Goal: Task Accomplishment & Management: Manage account settings

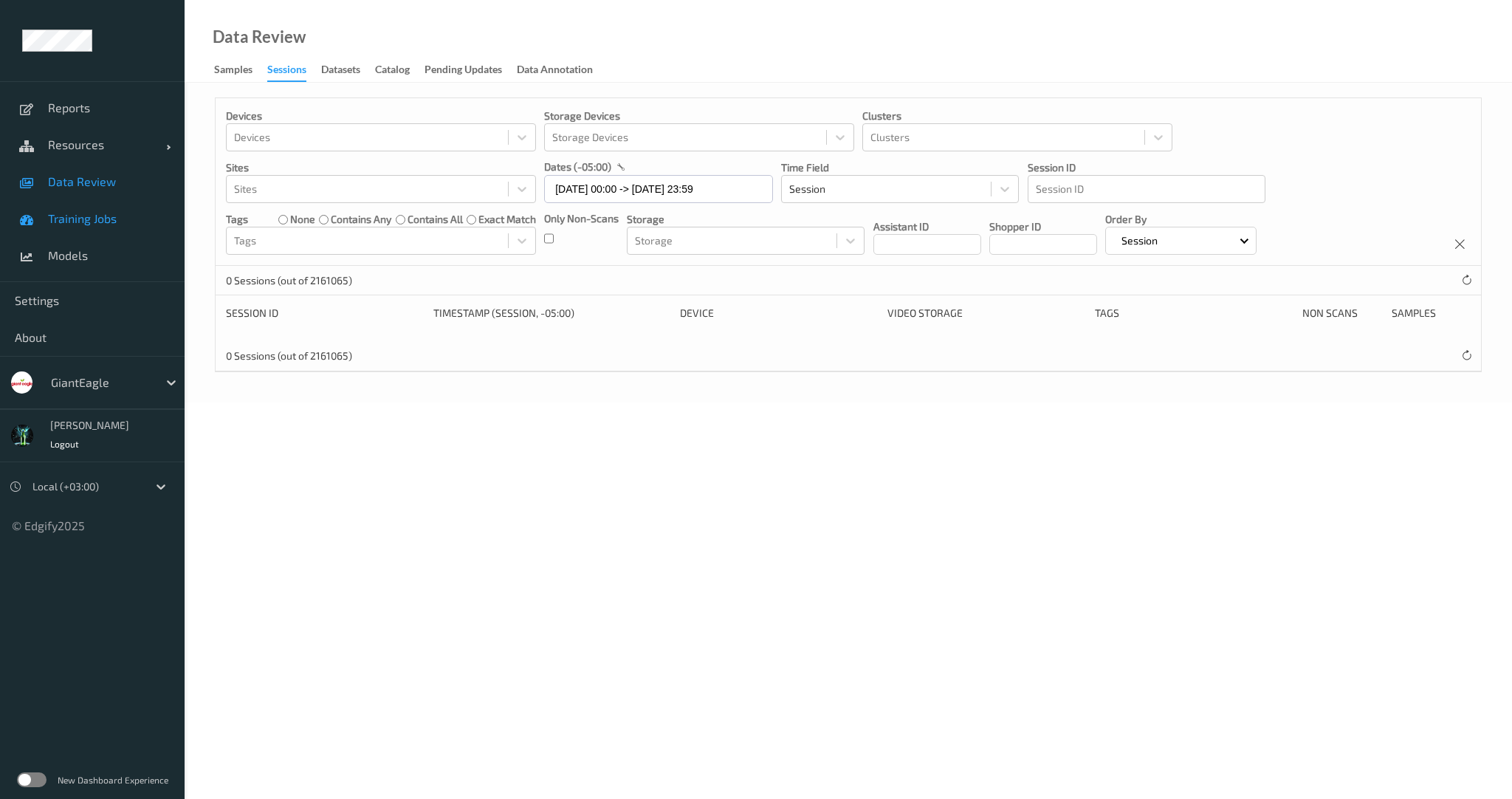
click at [91, 215] on span "Training Jobs" at bounding box center [108, 218] width 122 height 15
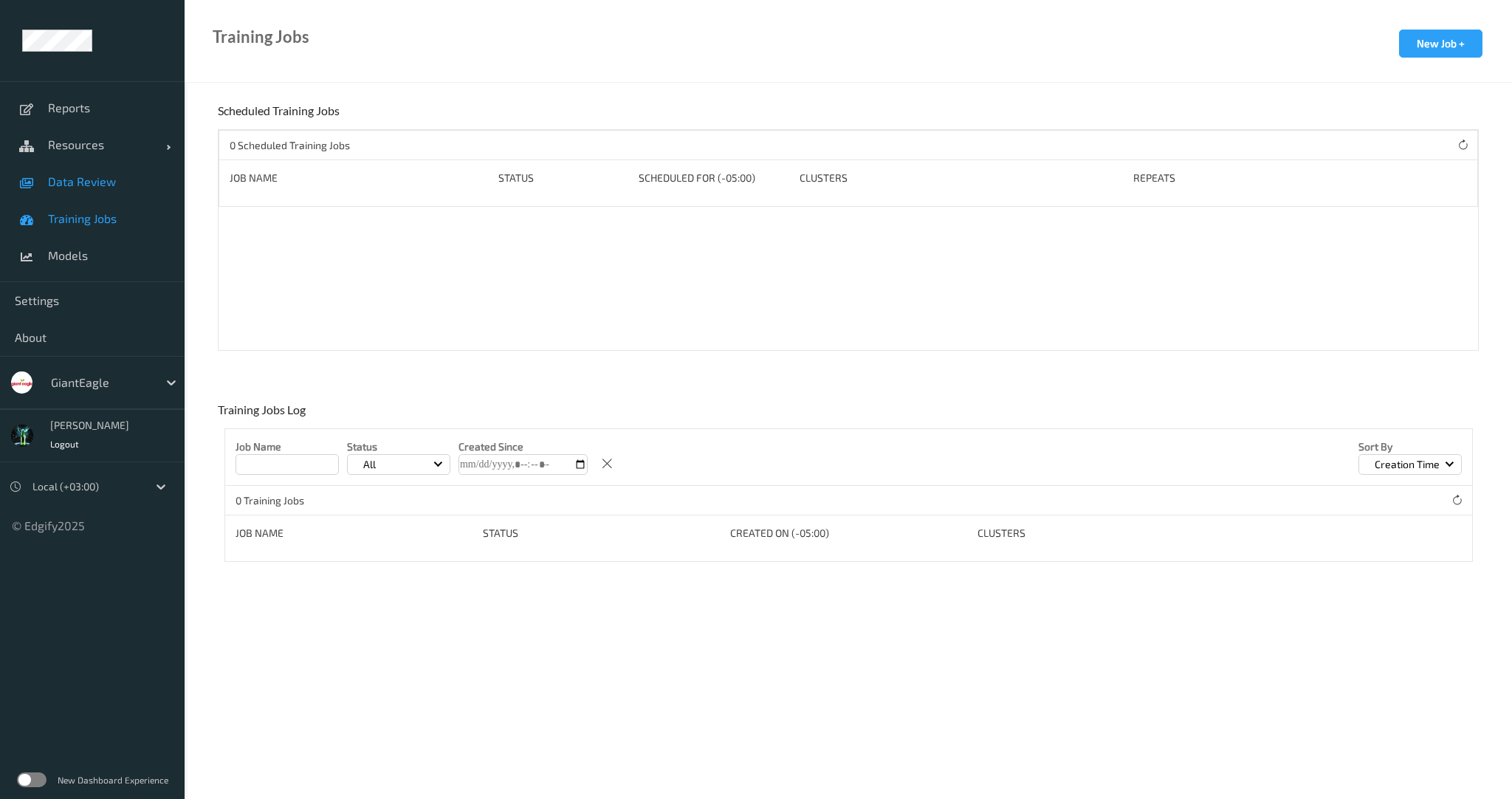
click at [94, 189] on link "Data Review" at bounding box center [92, 182] width 184 height 37
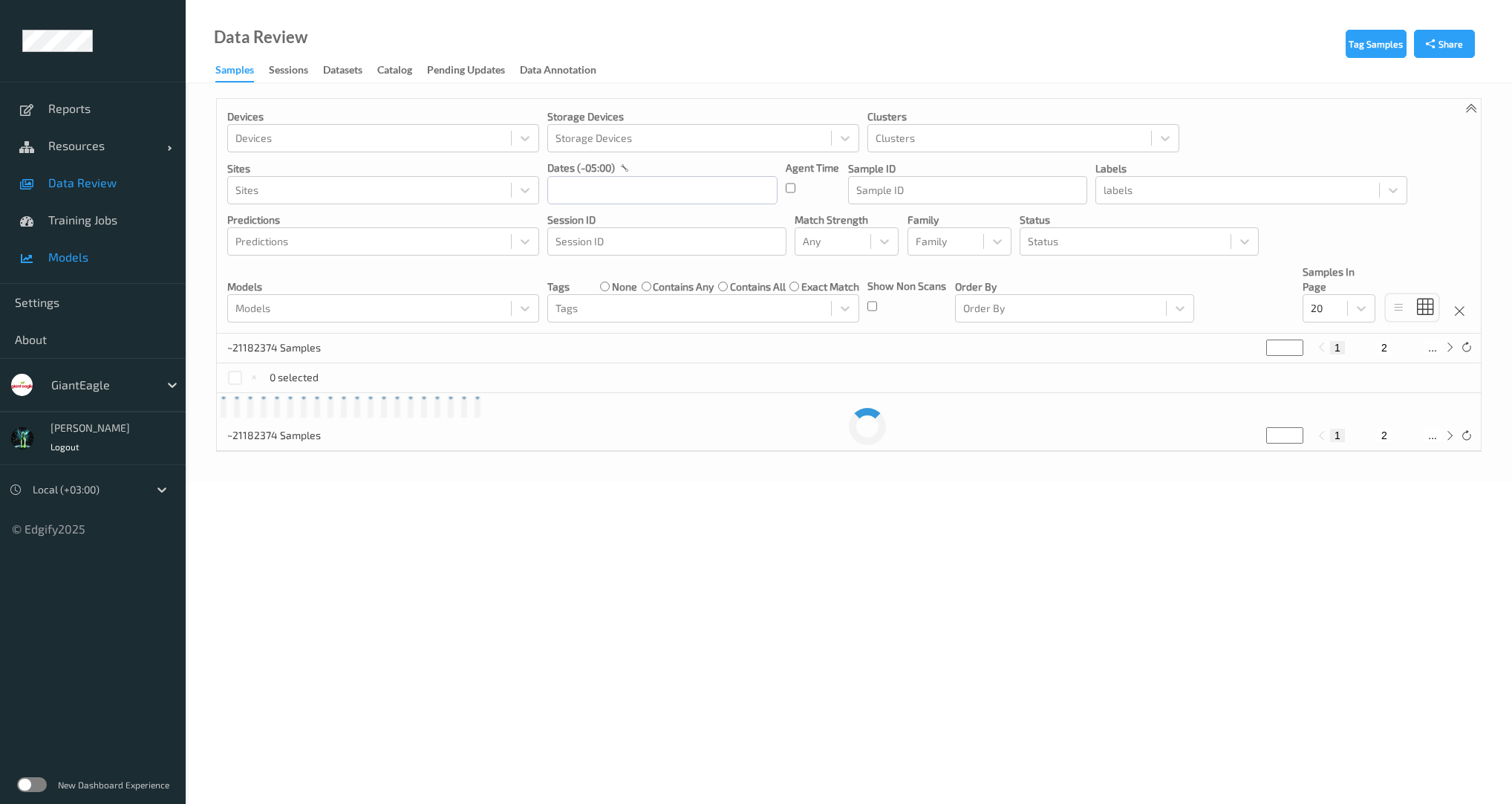
click at [80, 249] on span "Models" at bounding box center [109, 256] width 122 height 15
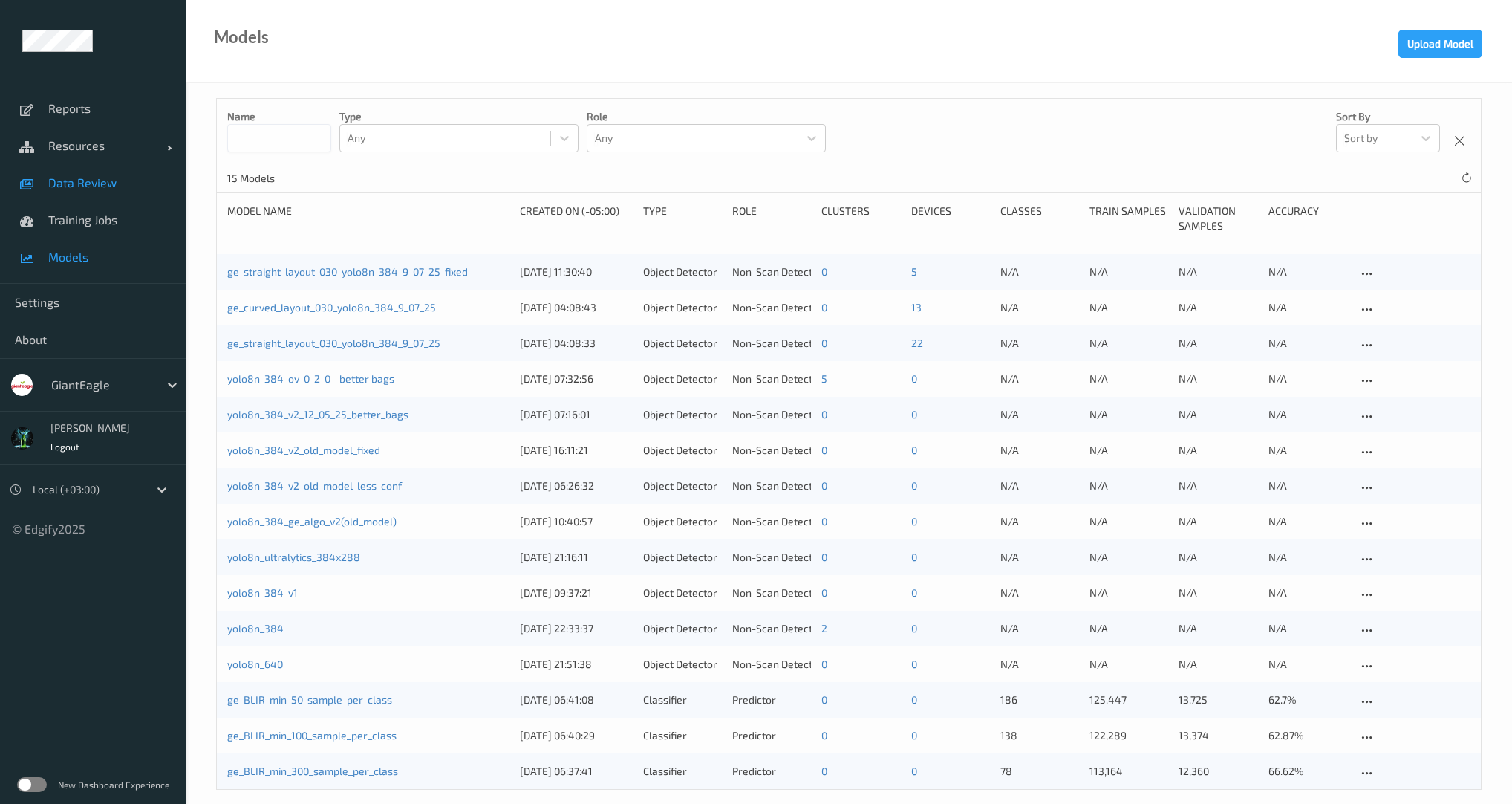
click at [92, 186] on span "Data Review" at bounding box center [109, 182] width 122 height 15
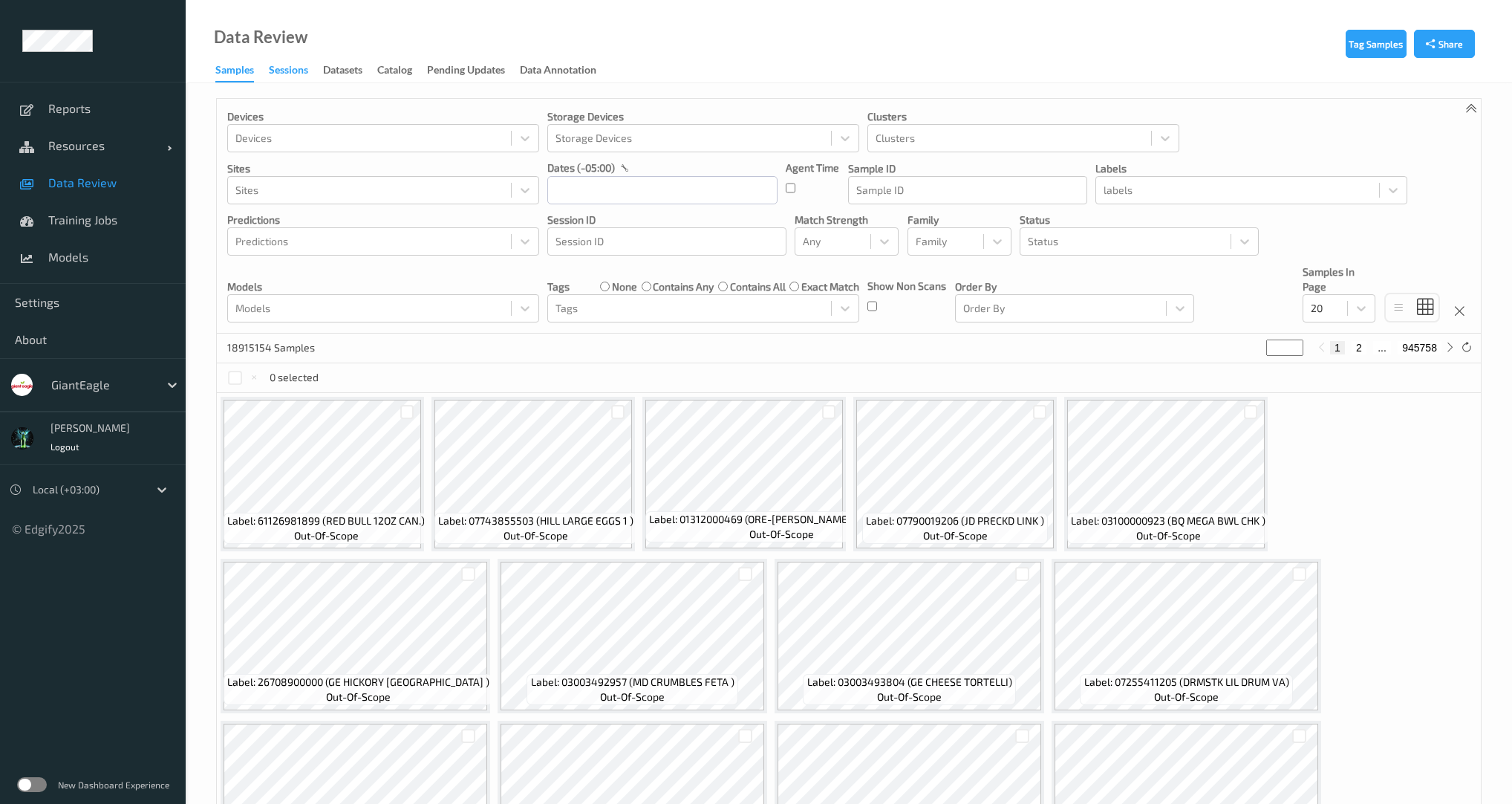
click at [297, 78] on div "Sessions" at bounding box center [288, 72] width 40 height 19
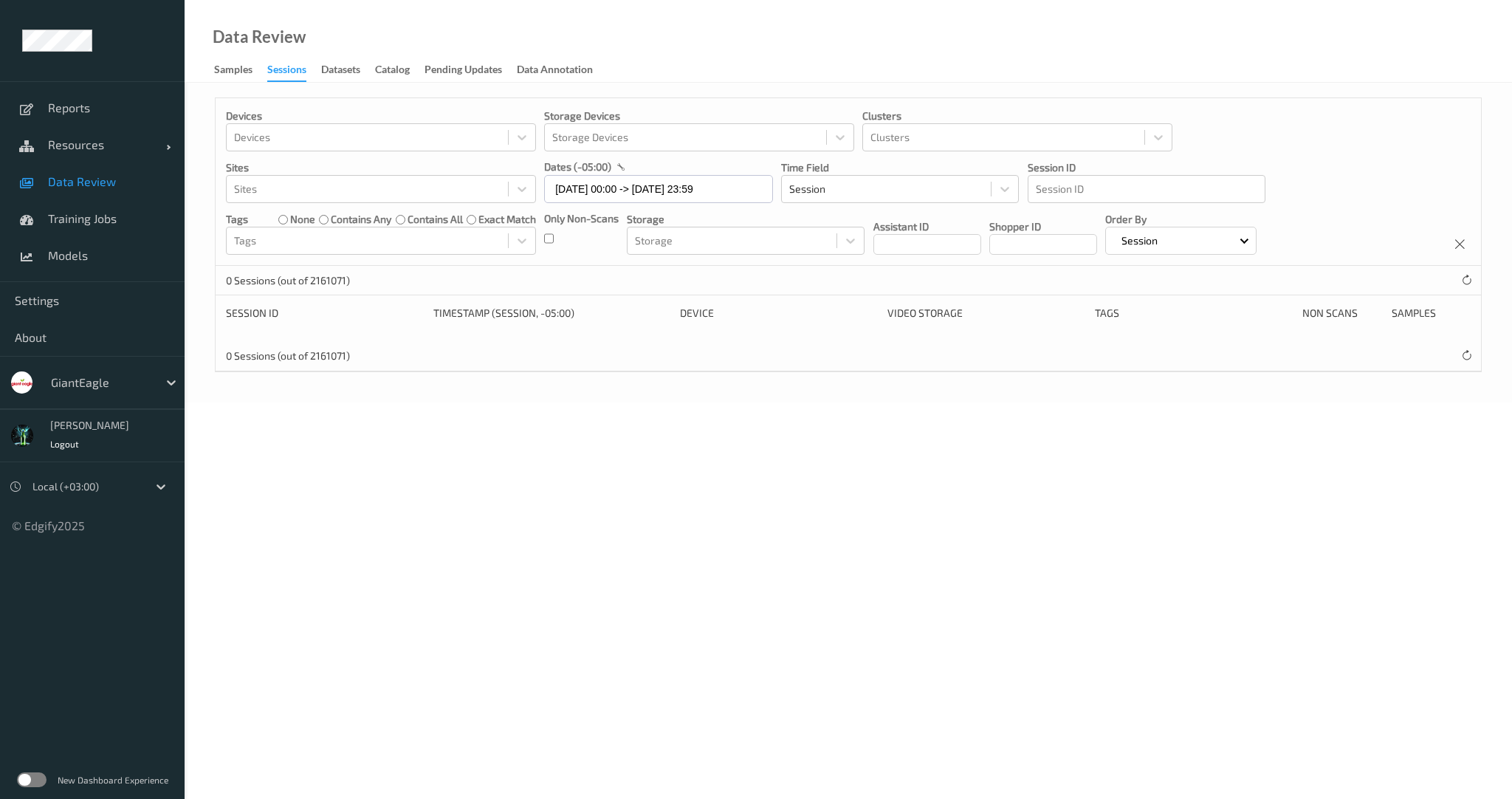
click at [86, 360] on div "GiantEagle" at bounding box center [92, 382] width 184 height 53
click at [94, 383] on div at bounding box center [101, 382] width 100 height 18
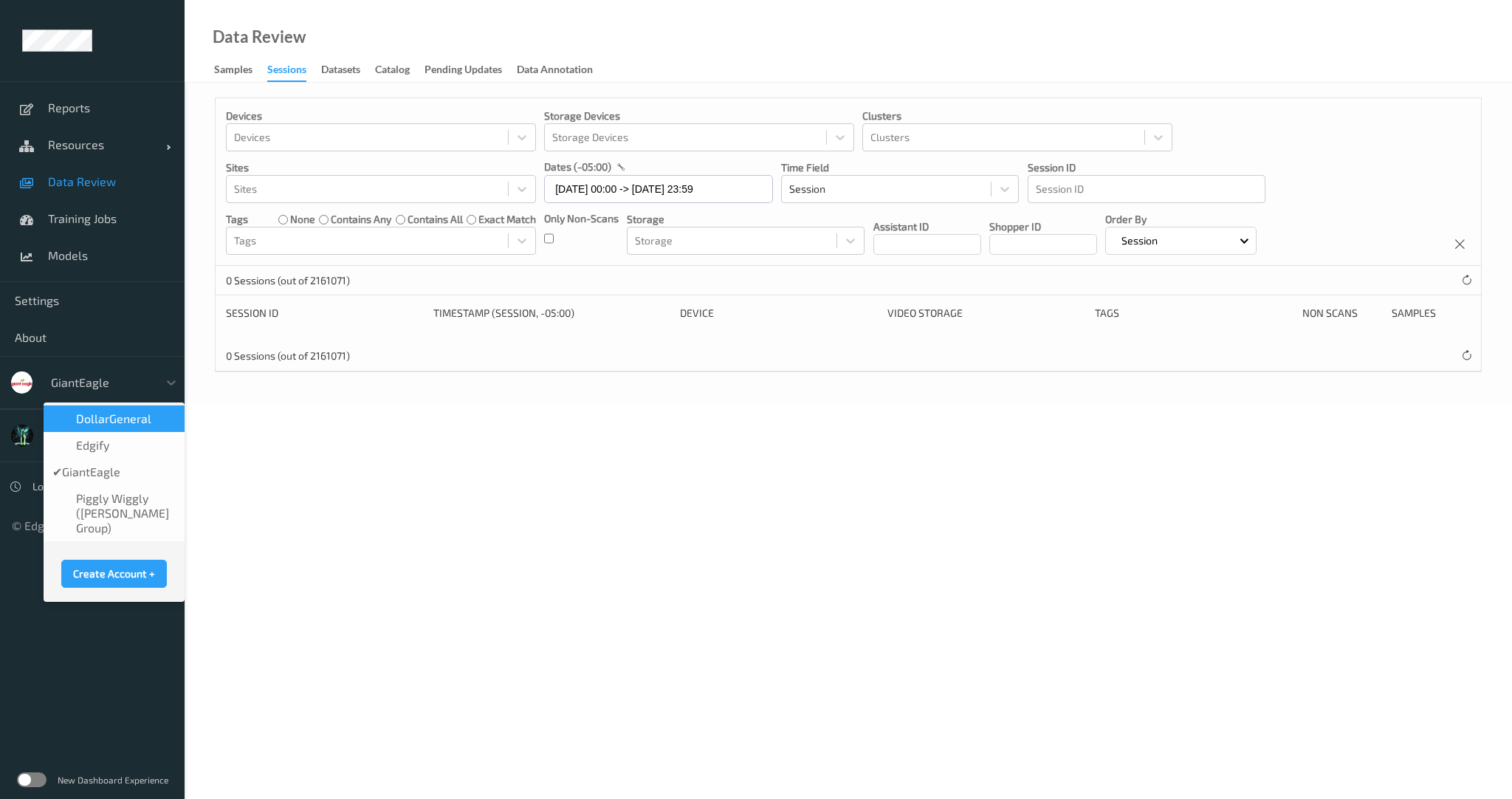
click at [113, 412] on span "DollarGeneral" at bounding box center [113, 418] width 75 height 15
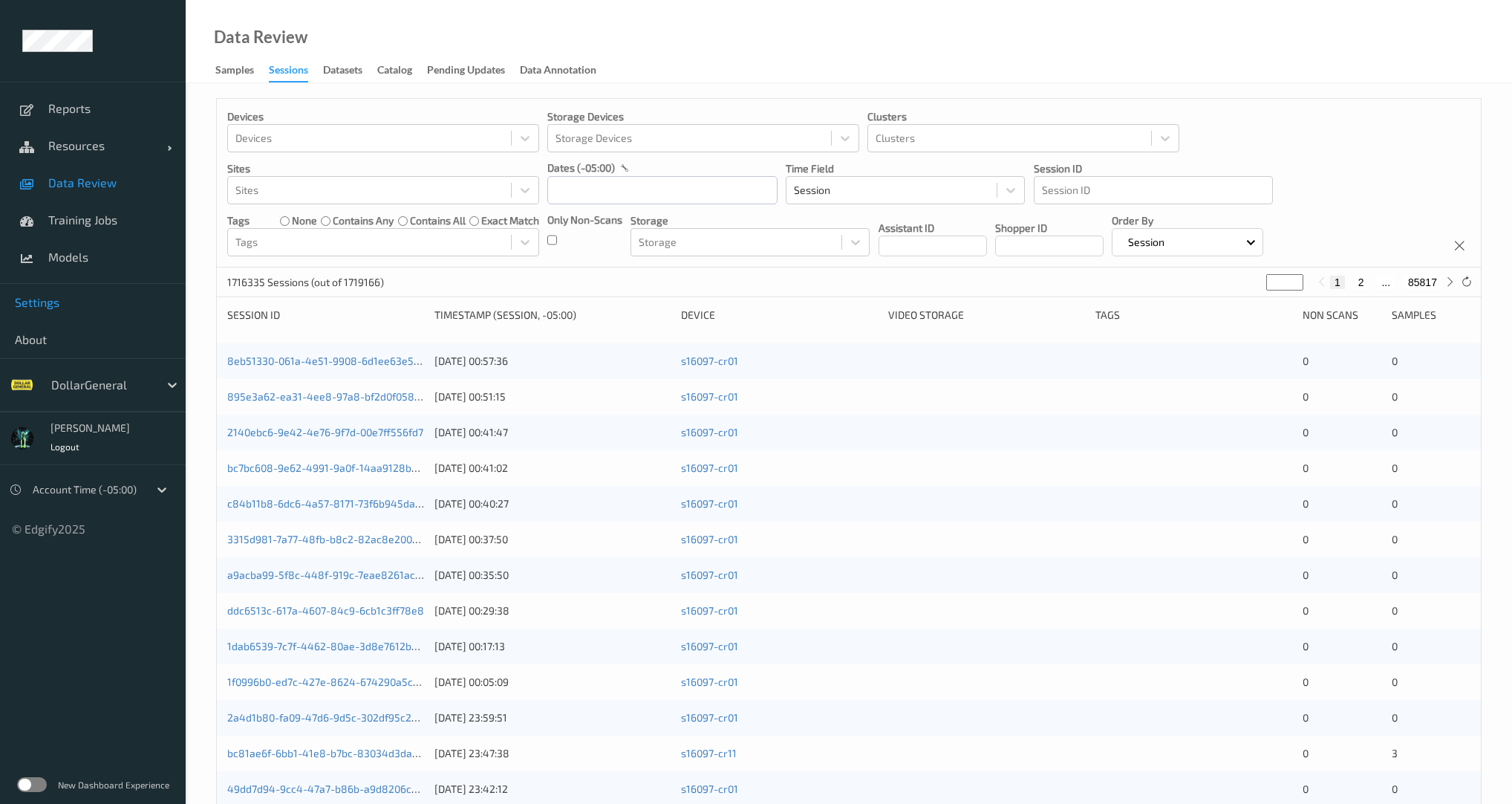
click at [48, 310] on link "Settings" at bounding box center [93, 302] width 185 height 37
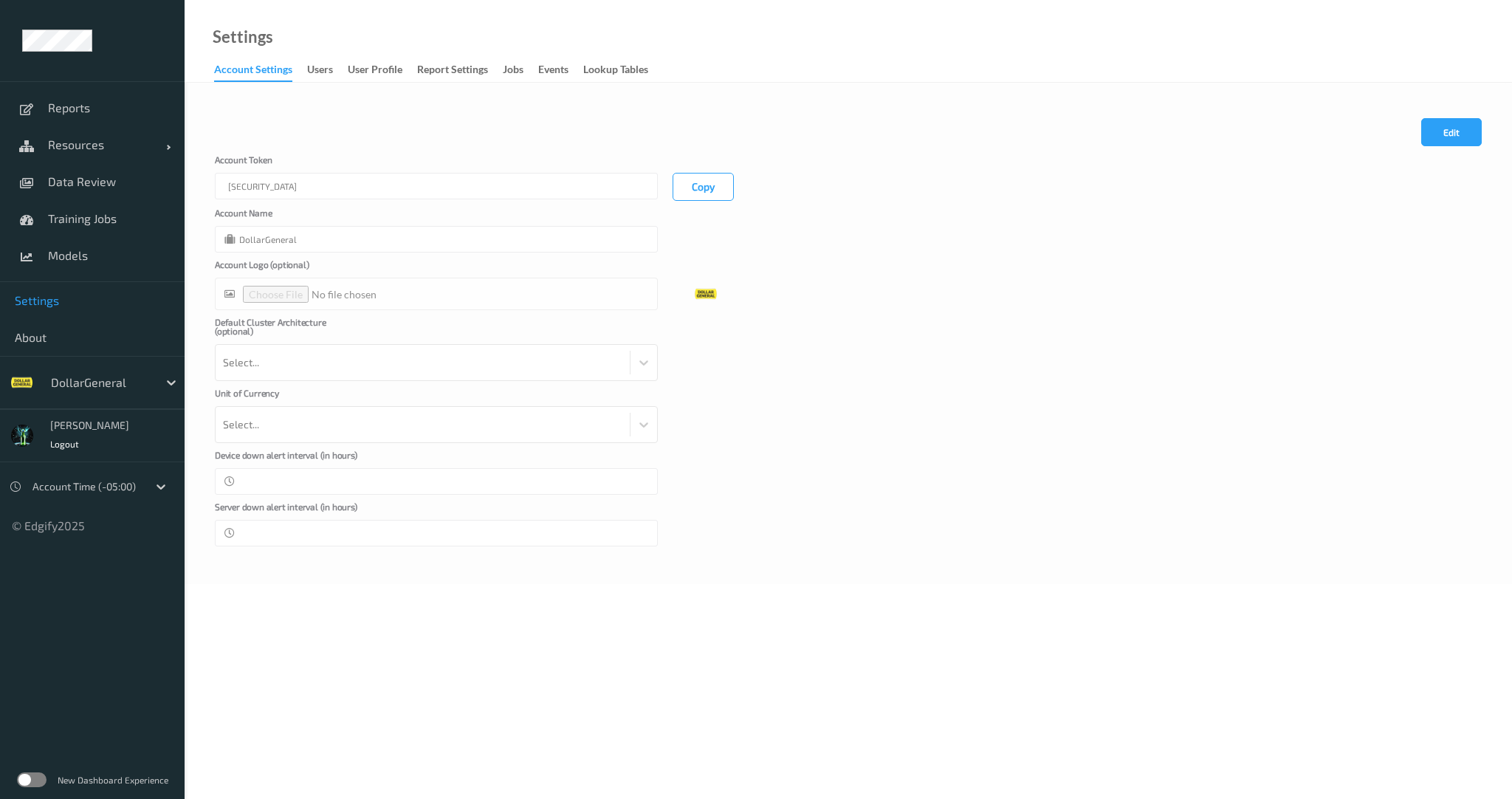
type input "DollarGeneral"
type input "**"
type input "*"
click at [318, 67] on div "users" at bounding box center [320, 71] width 26 height 19
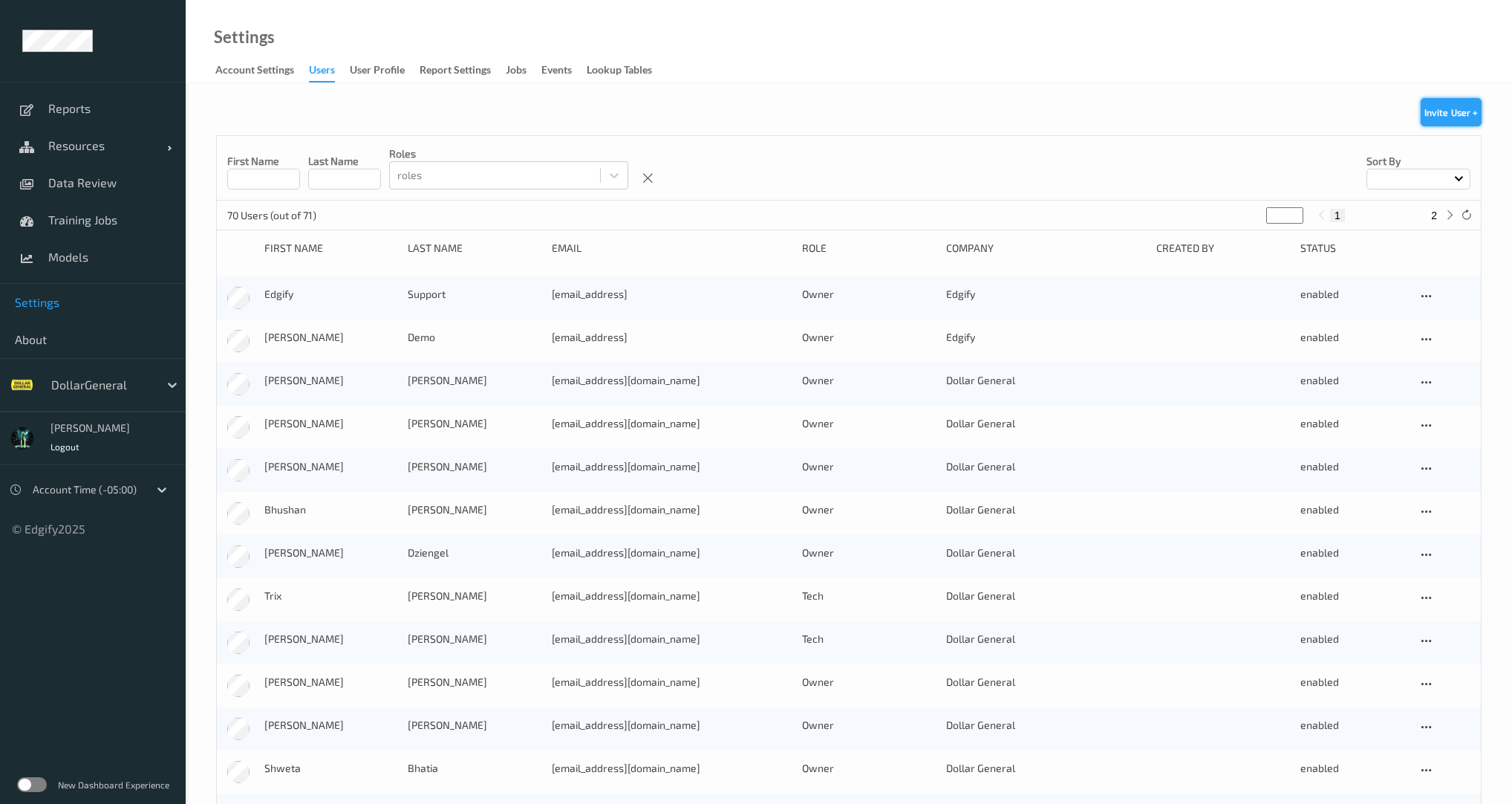
click at [1458, 120] on button "Invite User +" at bounding box center [1451, 112] width 61 height 28
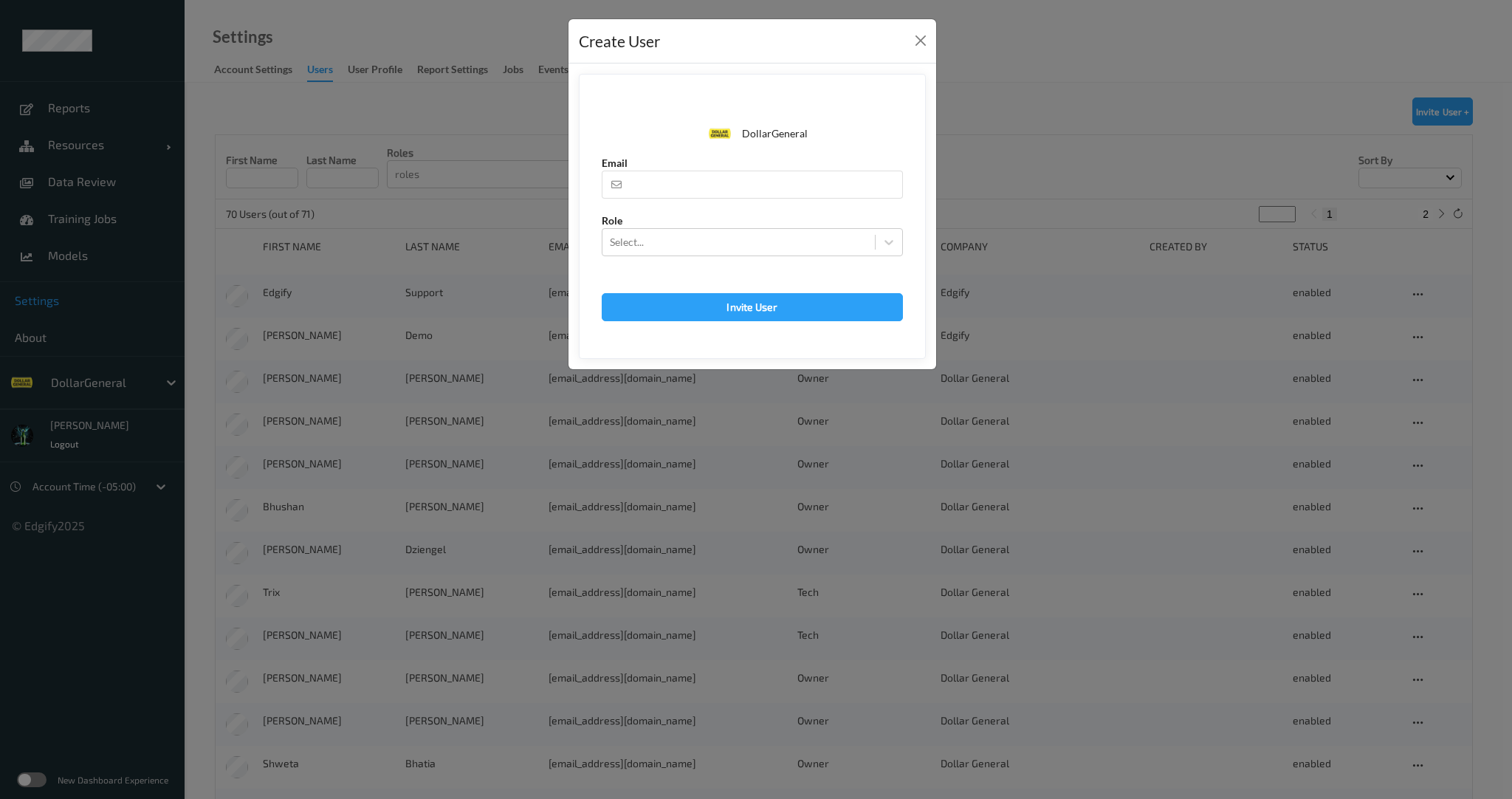
click at [1129, 144] on div "Create User DollarGeneral Email Role Select... Invite User DollarGeneral The us…" at bounding box center [756, 400] width 1512 height 799
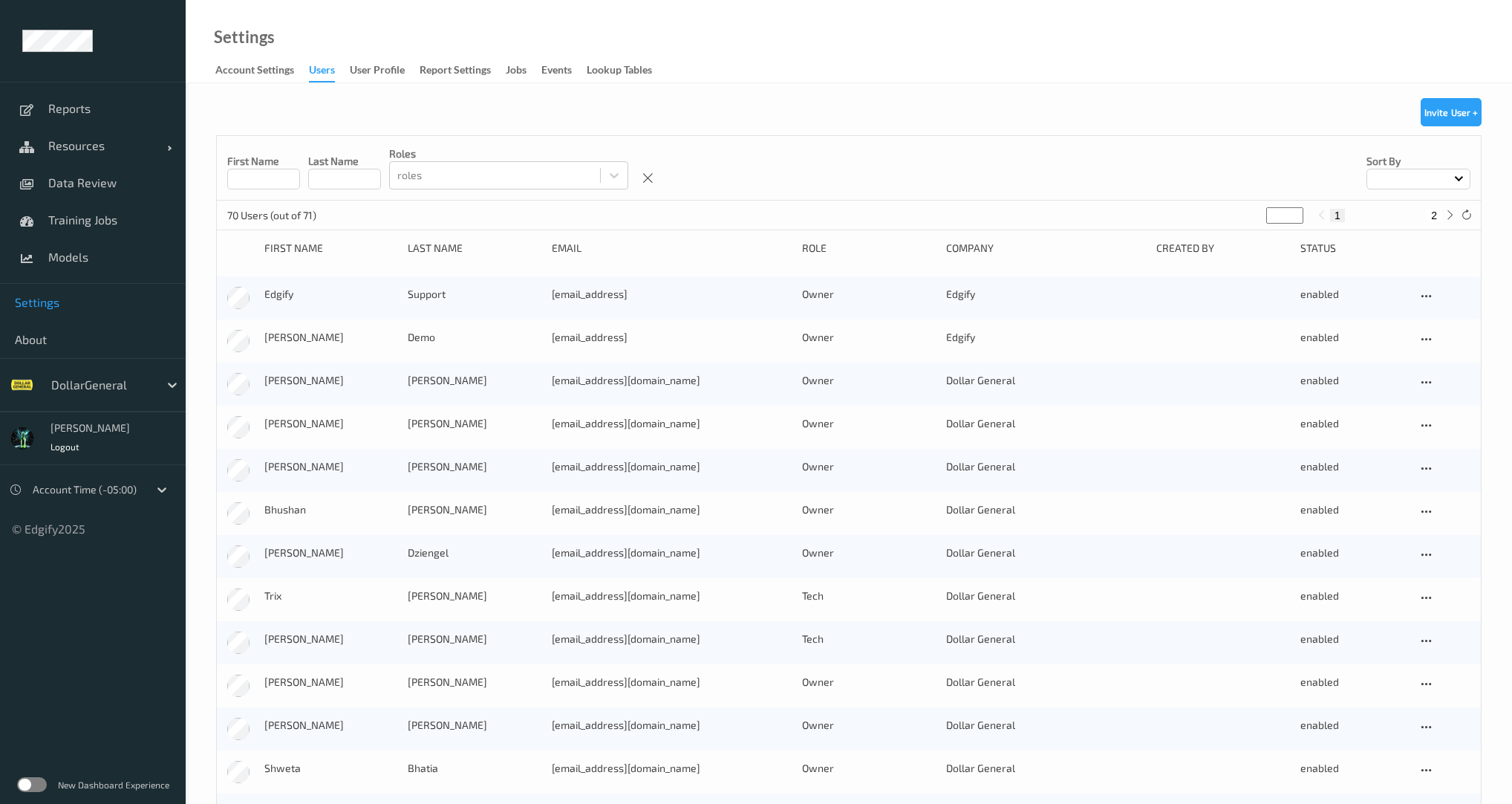
click at [266, 175] on input at bounding box center [263, 178] width 72 height 21
type input "****"
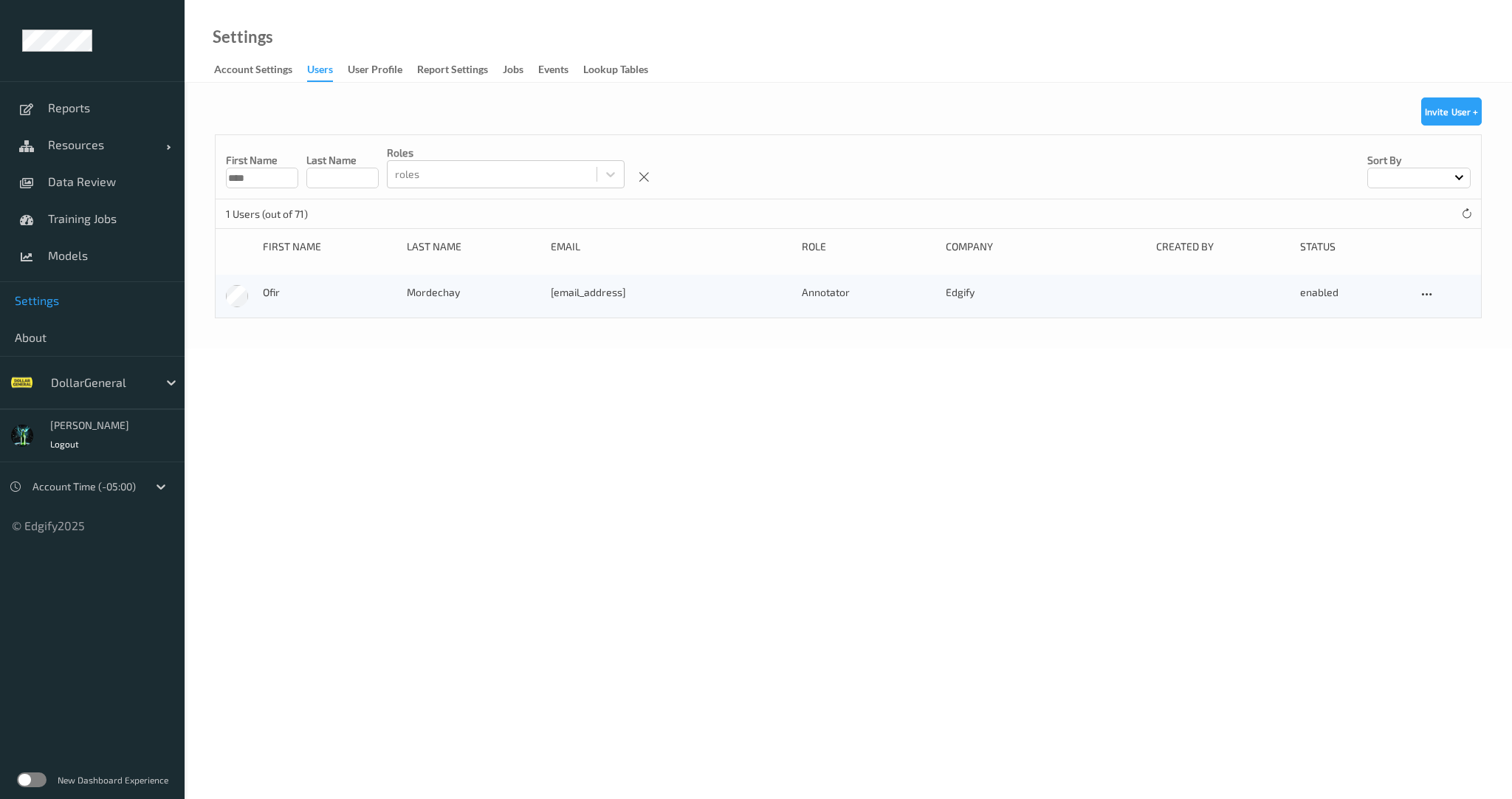
click at [260, 181] on input "****" at bounding box center [262, 177] width 72 height 21
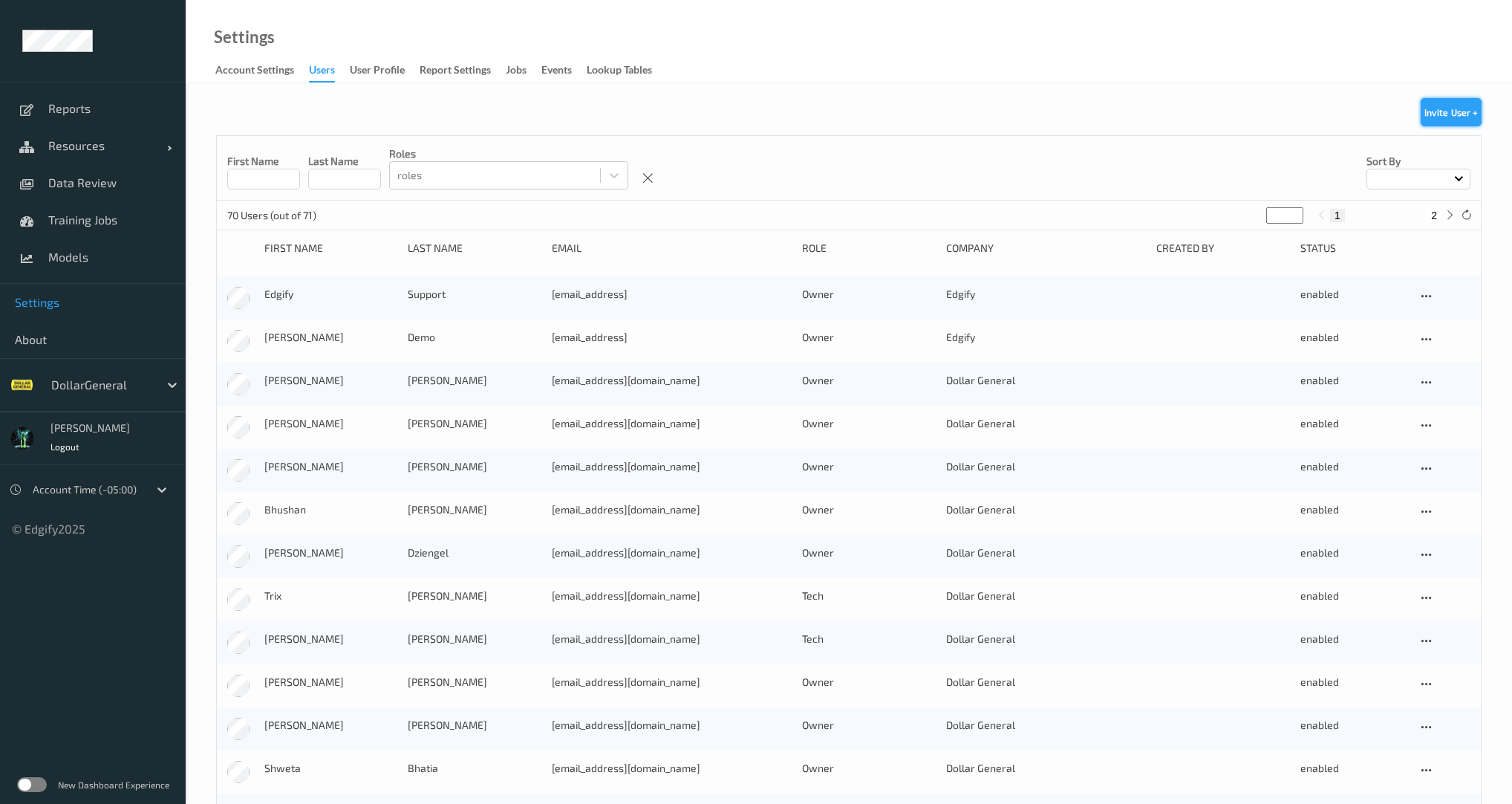
click at [1450, 115] on button "Invite User +" at bounding box center [1451, 112] width 61 height 28
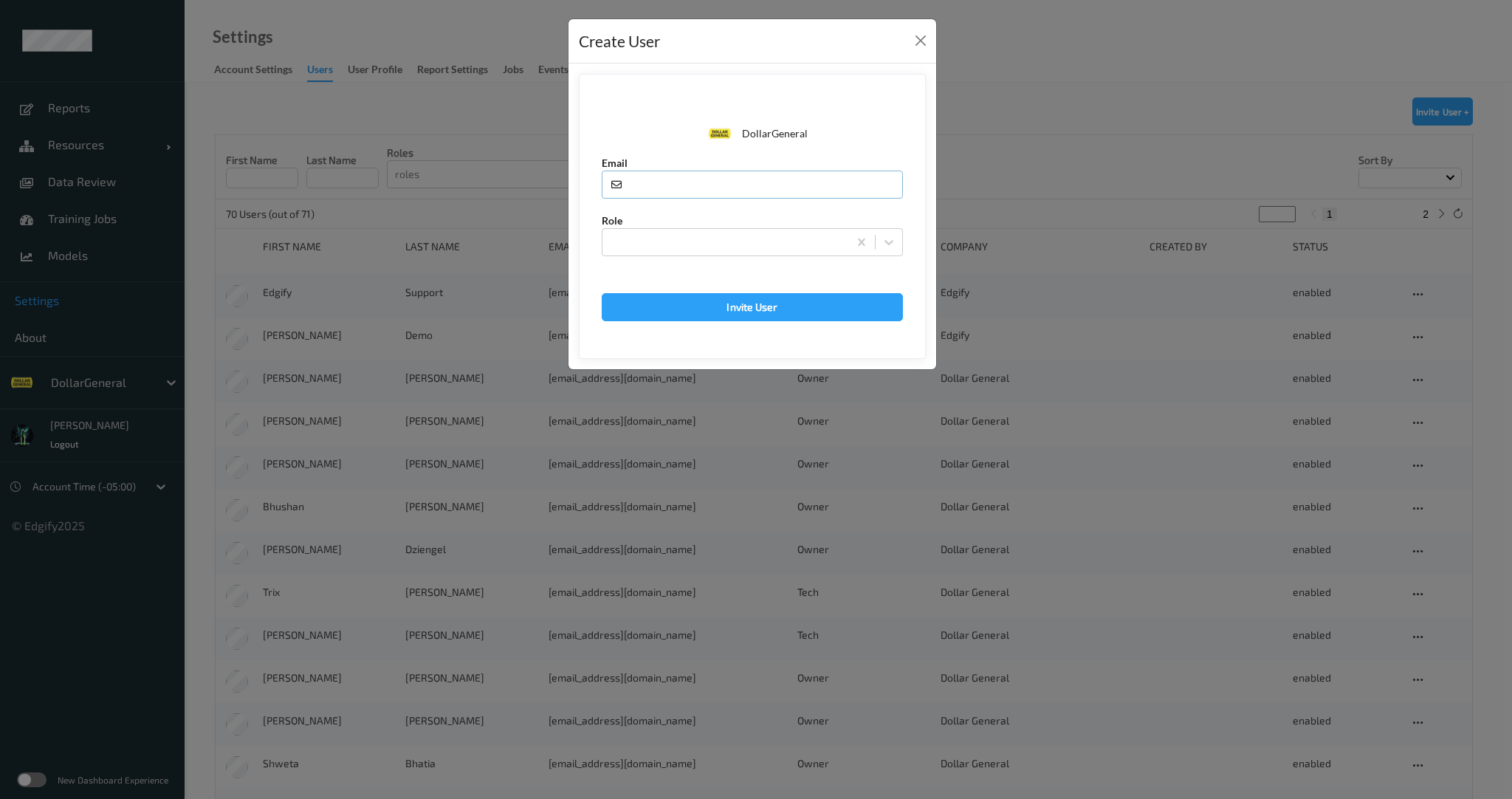
click at [658, 180] on input "text" at bounding box center [752, 184] width 301 height 28
click at [699, 179] on input "text" at bounding box center [752, 184] width 301 height 28
paste input "shanya@edgify.ai"
type input "shanya@edgify.ai"
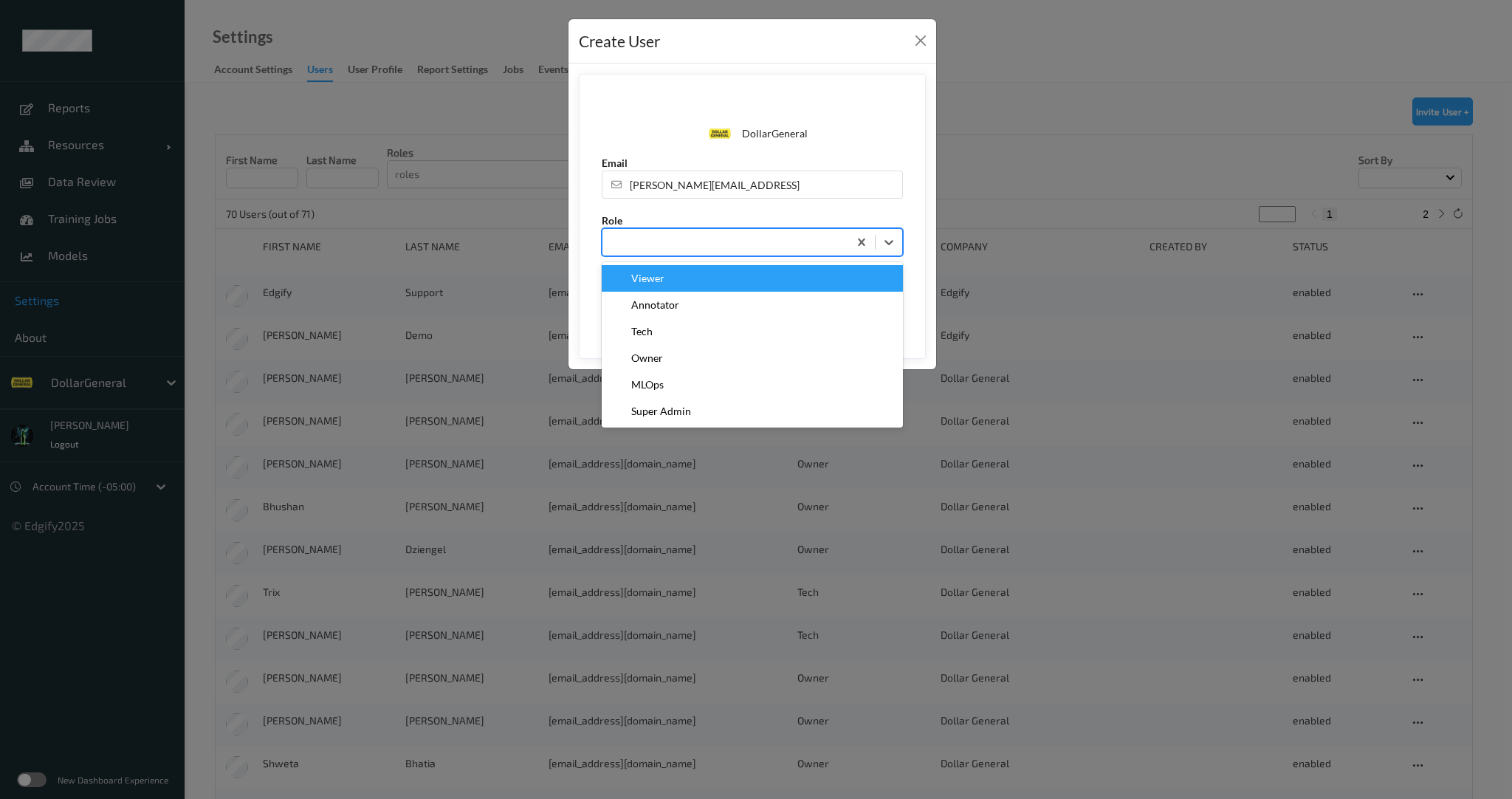
click at [670, 245] on div at bounding box center [725, 242] width 231 height 18
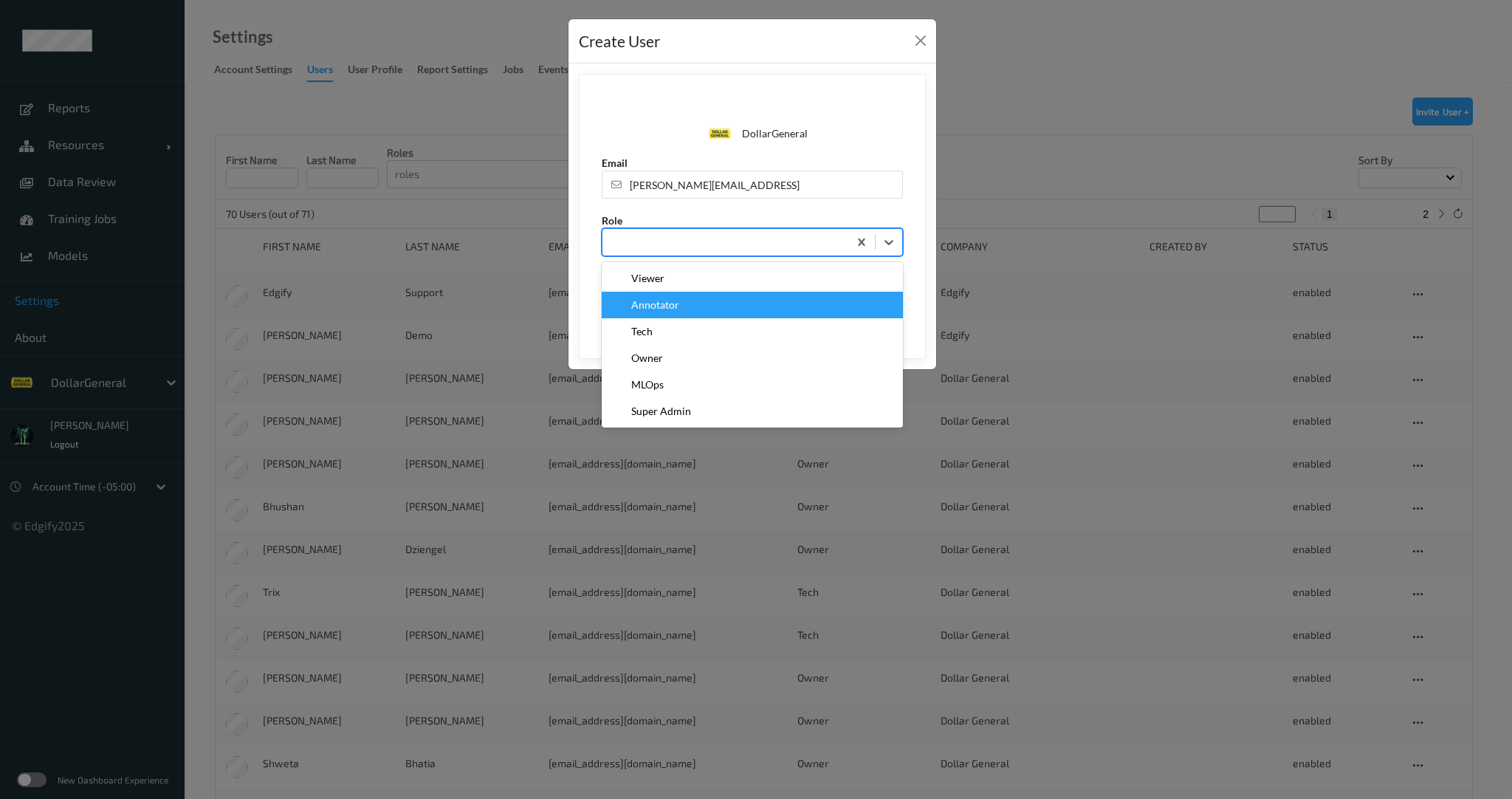
click at [676, 310] on span "Annotator" at bounding box center [655, 304] width 48 height 15
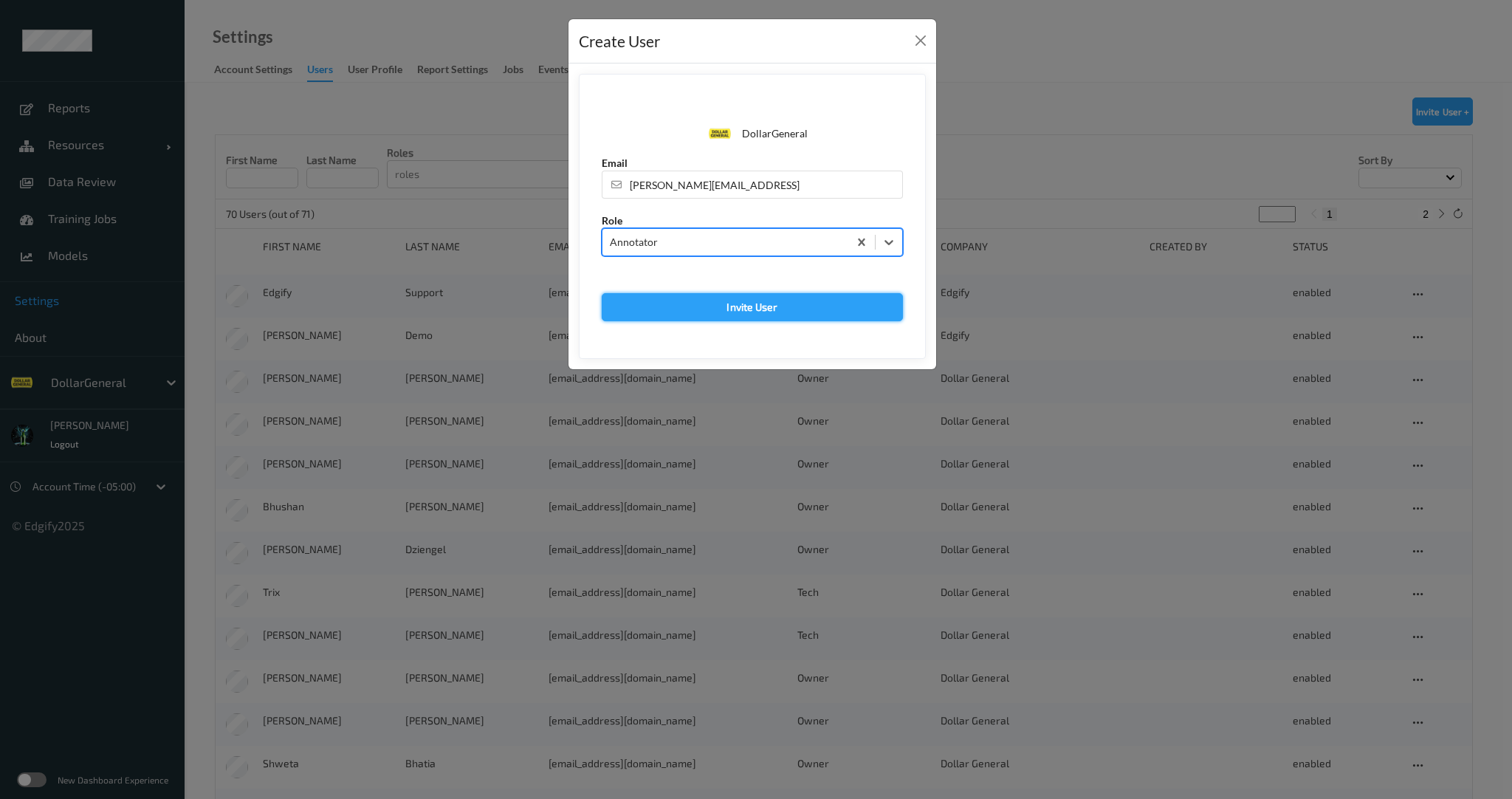
click at [676, 310] on button "Invite User" at bounding box center [752, 307] width 301 height 28
